Goal: Check status

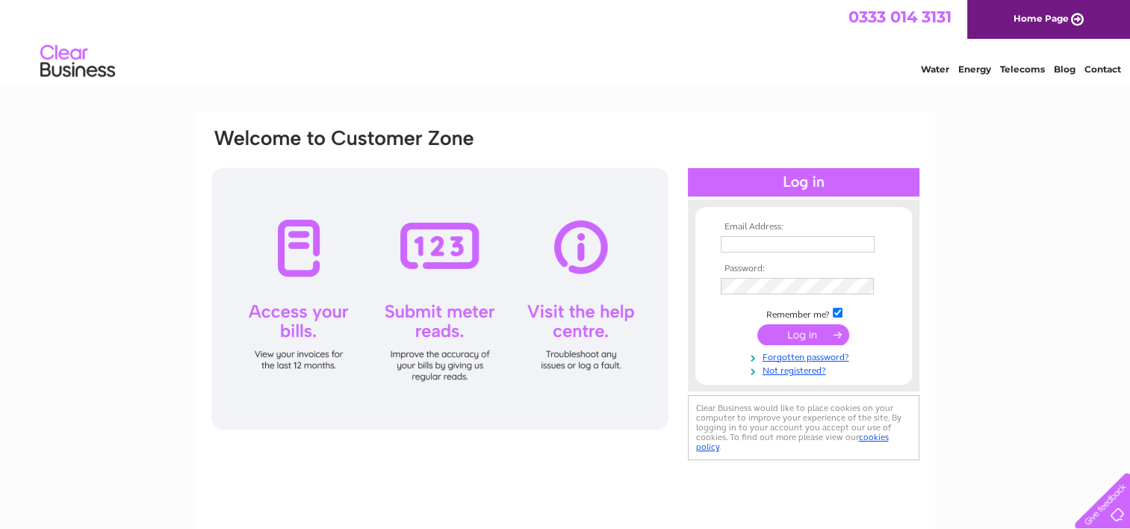
type input "[PERSON_NAME][EMAIL_ADDRESS][DOMAIN_NAME]"
click at [825, 331] on input "submit" at bounding box center [803, 334] width 92 height 21
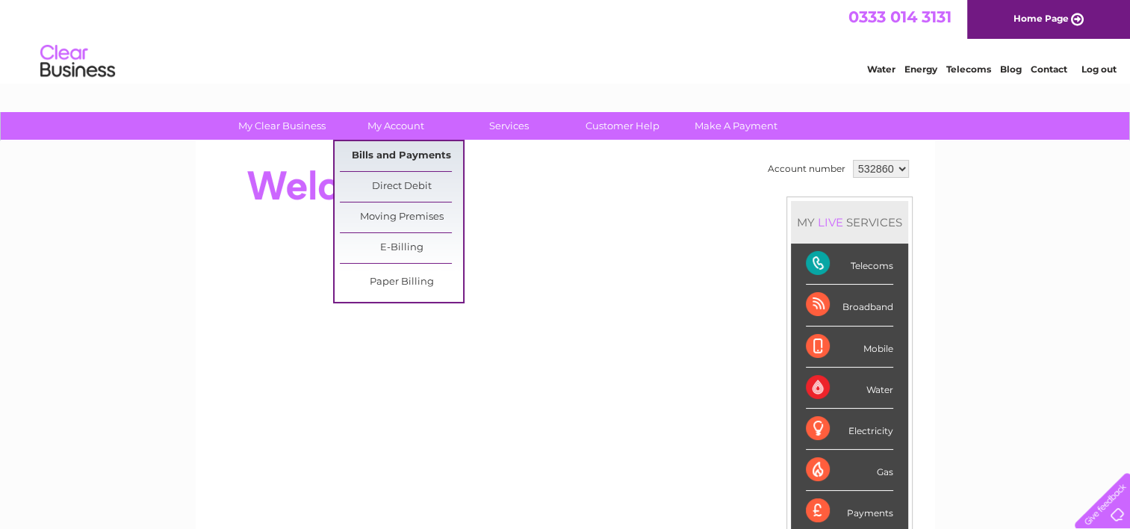
click at [388, 159] on link "Bills and Payments" at bounding box center [401, 156] width 123 height 30
